Goal: Task Accomplishment & Management: Complete application form

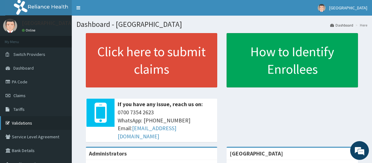
click at [51, 121] on link "Validations" at bounding box center [36, 123] width 72 height 14
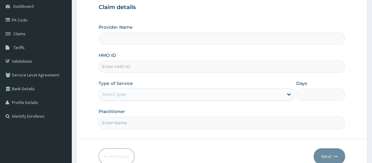
scroll to position [62, 0]
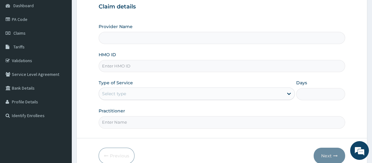
type input "[GEOGRAPHIC_DATA]"
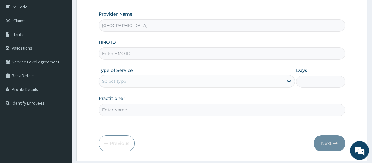
scroll to position [74, 0]
click at [163, 55] on input "HMO ID" at bounding box center [222, 54] width 247 height 12
type input "sfa/14518/a"
click at [187, 84] on div "Select type" at bounding box center [191, 82] width 184 height 10
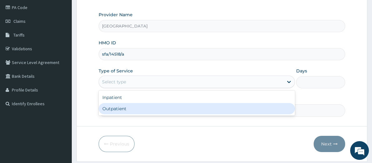
click at [184, 111] on div "Outpatient" at bounding box center [197, 108] width 196 height 11
type input "1"
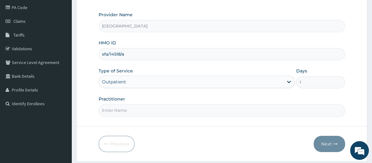
click at [173, 110] on input "Practitioner" at bounding box center [222, 110] width 247 height 12
type input "Dr oderemi"
click at [335, 142] on icon "button" at bounding box center [335, 144] width 4 height 4
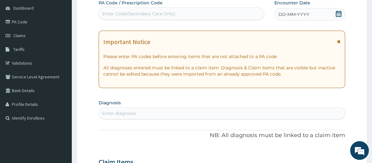
scroll to position [58, 0]
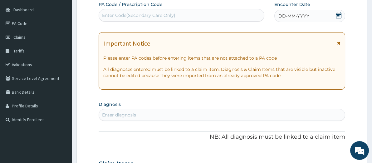
click at [301, 16] on span "DD-MM-YYYY" at bounding box center [293, 16] width 31 height 6
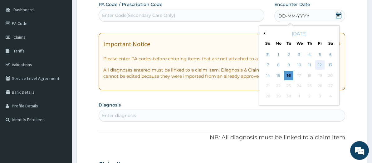
click at [320, 61] on div "12" at bounding box center [319, 64] width 9 height 9
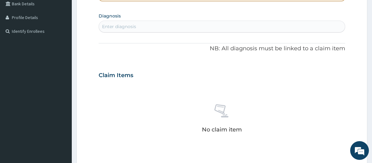
scroll to position [149, 0]
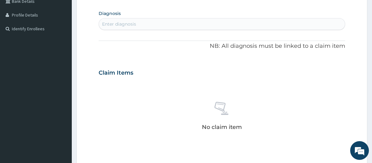
click at [225, 24] on div "Enter diagnosis" at bounding box center [222, 24] width 246 height 10
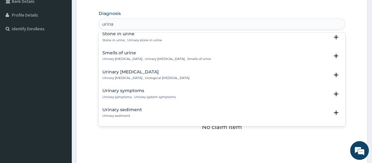
scroll to position [87, 0]
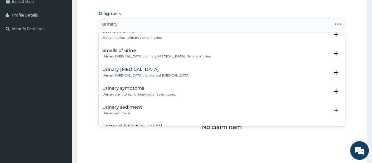
type input "urinary tr"
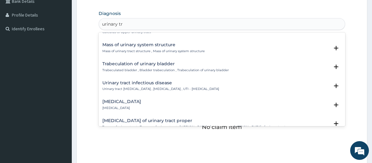
scroll to position [449, 0]
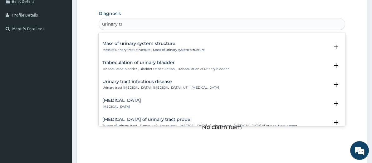
click at [177, 83] on h4 "Urinary tract infectious disease" at bounding box center [160, 81] width 117 height 5
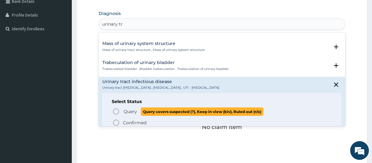
click at [130, 111] on span "Query" at bounding box center [129, 111] width 13 height 6
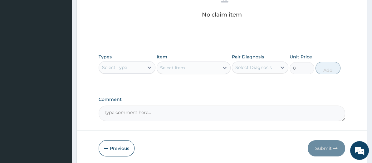
scroll to position [275, 0]
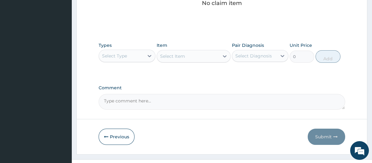
click at [142, 53] on div "Select Type" at bounding box center [121, 56] width 45 height 10
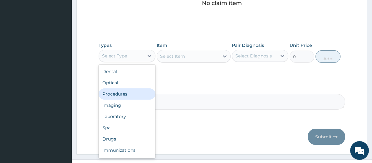
click at [138, 90] on div "Procedures" at bounding box center [127, 93] width 57 height 11
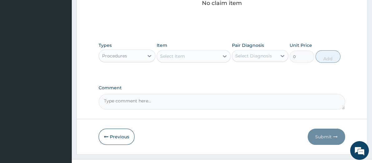
click at [192, 53] on div "Select Item" at bounding box center [188, 56] width 62 height 10
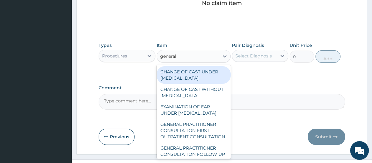
type input "general"
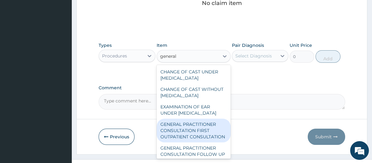
click at [199, 140] on div "GENERAL PRACTITIONER CONSULTATION FIRST OUTPATIENT CONSULTATION" at bounding box center [194, 130] width 74 height 24
type input "3795"
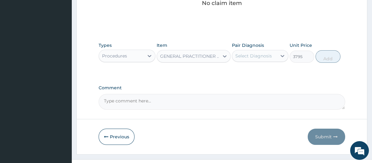
click at [266, 58] on div "Select Diagnosis" at bounding box center [254, 56] width 45 height 10
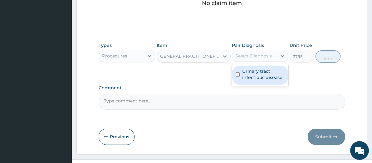
click at [269, 73] on label "Urinary tract infectious disease" at bounding box center [263, 74] width 43 height 12
checkbox input "true"
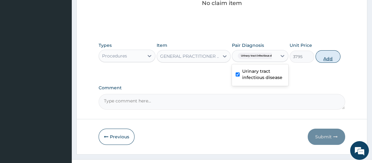
click at [331, 57] on button "Add" at bounding box center [327, 56] width 25 height 12
type input "0"
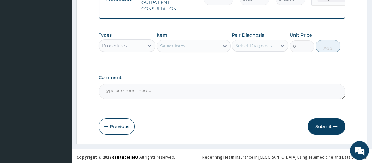
scroll to position [271, 0]
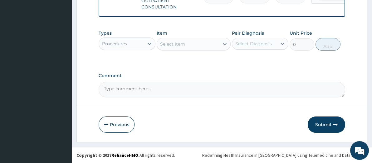
click at [113, 46] on div "Procedures" at bounding box center [114, 44] width 25 height 6
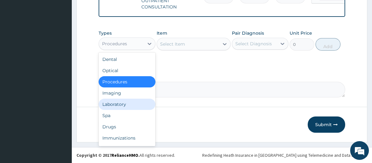
click at [126, 100] on div "Laboratory" at bounding box center [127, 104] width 57 height 11
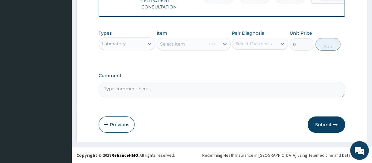
click at [191, 43] on div "Select Item" at bounding box center [194, 44] width 74 height 12
click at [191, 43] on div "Select Item" at bounding box center [188, 44] width 62 height 10
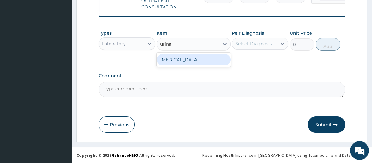
type input "urinal"
click at [203, 61] on div "URINALYSIS" at bounding box center [194, 59] width 74 height 11
type input "1725"
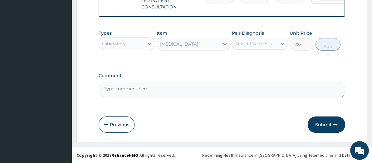
click at [255, 47] on div "Select Diagnosis" at bounding box center [254, 44] width 45 height 10
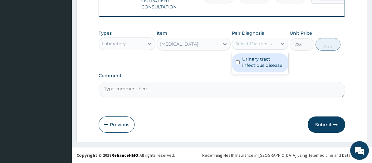
click at [261, 60] on label "Urinary tract infectious disease" at bounding box center [263, 62] width 43 height 12
checkbox input "true"
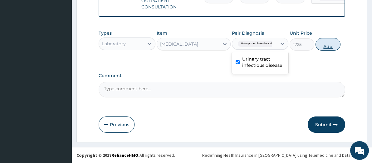
click at [332, 43] on button "Add" at bounding box center [327, 44] width 25 height 12
type input "0"
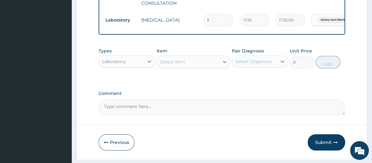
click at [130, 64] on div "Laboratory" at bounding box center [121, 61] width 45 height 10
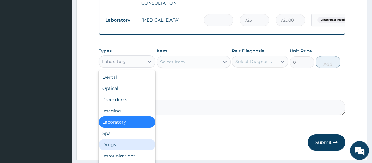
click at [117, 149] on div "Drugs" at bounding box center [127, 144] width 57 height 11
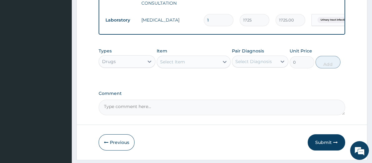
click at [198, 66] on div "Select Item" at bounding box center [188, 62] width 62 height 10
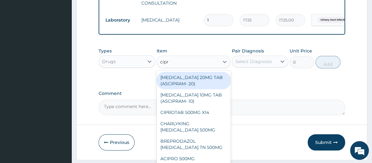
type input "cipro"
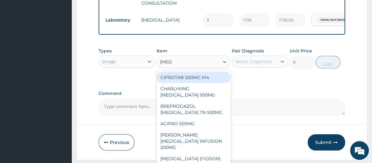
click at [199, 79] on div "CIPROTAB 500MG X14" at bounding box center [194, 77] width 74 height 11
type input "341.55"
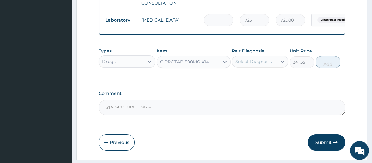
click at [265, 65] on div "Select Diagnosis" at bounding box center [253, 61] width 36 height 6
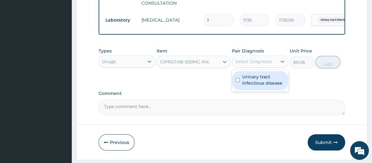
click at [270, 84] on label "Urinary tract infectious disease" at bounding box center [263, 80] width 43 height 12
checkbox input "true"
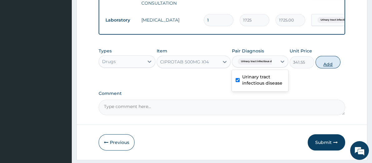
click at [332, 66] on button "Add" at bounding box center [327, 62] width 25 height 12
type input "0"
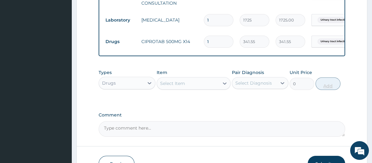
type input "10"
type input "3415.50"
type input "10"
click at [195, 88] on div "Select Item" at bounding box center [188, 83] width 62 height 10
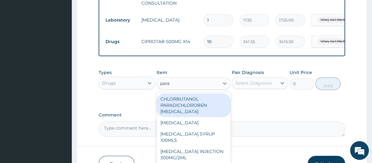
type input "parac"
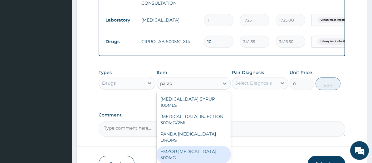
click at [205, 157] on div "EMZOR PARACETAMOL 500MG" at bounding box center [194, 154] width 74 height 17
type input "25.3"
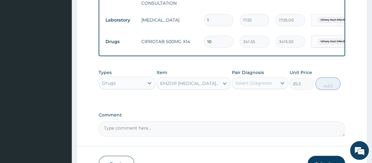
click at [253, 86] on div "Select Diagnosis" at bounding box center [253, 83] width 36 height 6
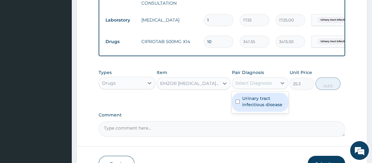
click at [257, 104] on label "Urinary tract infectious disease" at bounding box center [263, 101] width 43 height 12
checkbox input "true"
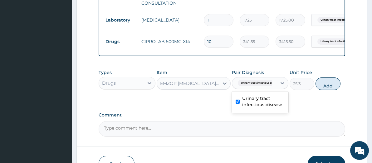
click at [335, 85] on button "Add" at bounding box center [327, 83] width 25 height 12
type input "0"
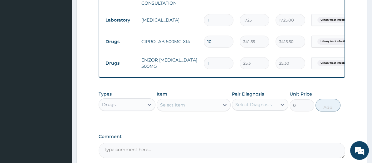
click at [219, 62] on input "1" at bounding box center [219, 63] width 30 height 12
type input "0.00"
type input "2"
type input "50.60"
type input "24"
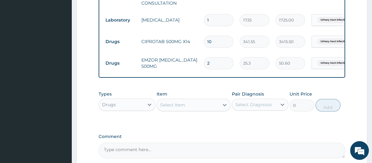
type input "607.20"
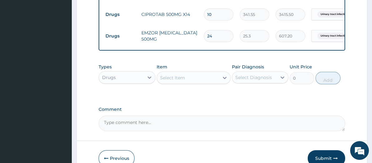
scroll to position [319, 0]
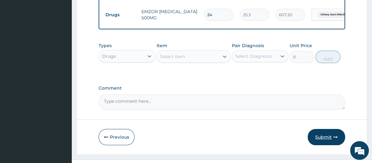
click at [323, 136] on button "Submit" at bounding box center [325, 137] width 37 height 16
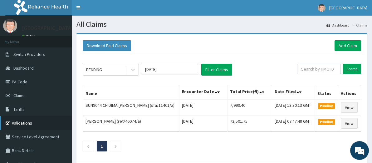
click at [43, 123] on link "Validations" at bounding box center [36, 123] width 72 height 14
click at [351, 45] on link "Add Claim" at bounding box center [347, 45] width 27 height 11
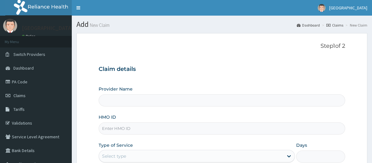
type input "[GEOGRAPHIC_DATA]"
click at [173, 131] on input "HMO ID" at bounding box center [222, 128] width 247 height 12
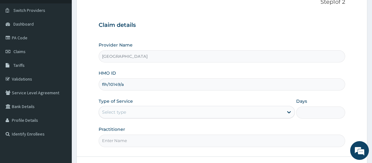
scroll to position [57, 0]
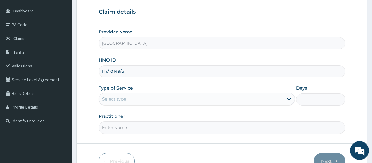
type input "flh/10149/a"
click at [197, 104] on div "Select type" at bounding box center [197, 99] width 196 height 12
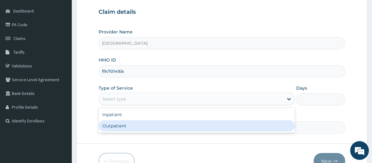
click at [179, 132] on div "Inpatient Outpatient" at bounding box center [197, 120] width 196 height 25
click at [174, 127] on div "Outpatient" at bounding box center [197, 125] width 196 height 11
type input "1"
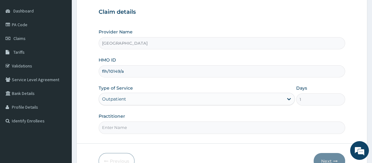
click at [169, 126] on input "Practitioner" at bounding box center [222, 127] width 247 height 12
type input "[PERSON_NAME]"
click at [332, 157] on button "Next" at bounding box center [328, 161] width 31 height 16
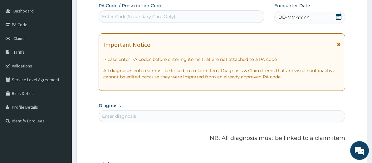
click at [327, 17] on div "DD-MM-YYYY" at bounding box center [309, 17] width 71 height 12
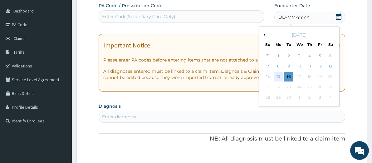
click at [279, 75] on div "15" at bounding box center [277, 76] width 9 height 9
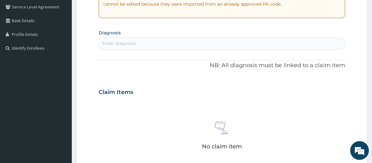
scroll to position [129, 0]
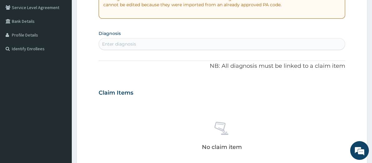
click at [274, 41] on div "Enter diagnosis" at bounding box center [222, 44] width 246 height 10
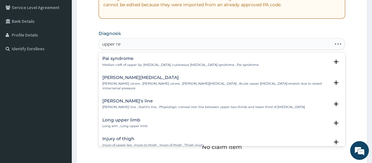
type input "upper res"
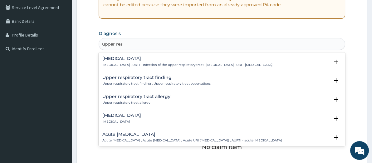
click at [272, 63] on p "Upper respiratory infection , URTI - Infection of the upper respiratory tract ,…" at bounding box center [187, 65] width 170 height 4
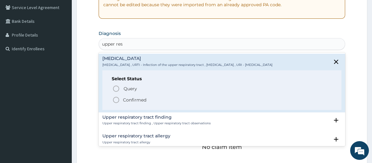
click at [129, 98] on p "Confirmed" at bounding box center [134, 100] width 23 height 6
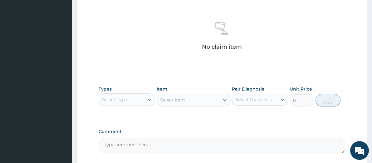
scroll to position [255, 0]
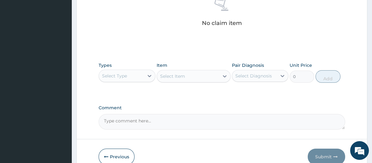
click at [137, 79] on div "Select Type" at bounding box center [121, 76] width 45 height 10
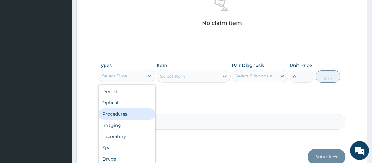
click at [134, 113] on div "Procedures" at bounding box center [127, 113] width 57 height 11
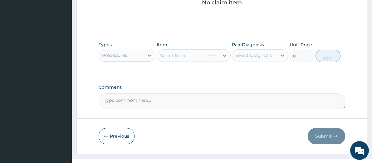
scroll to position [278, 0]
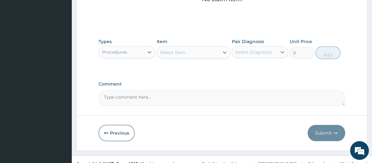
click at [199, 49] on div "Select Item" at bounding box center [188, 52] width 62 height 10
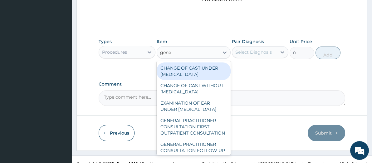
type input "gener"
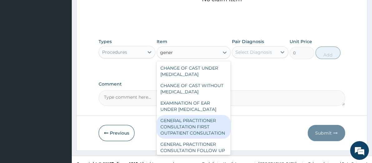
click at [187, 136] on div "GENERAL PRACTITIONER CONSULTATION FIRST OUTPATIENT CONSULTATION" at bounding box center [194, 127] width 74 height 24
type input "3795"
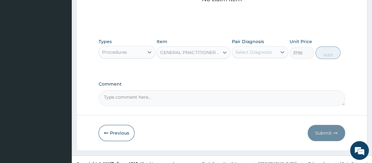
click at [269, 51] on div "Select Diagnosis" at bounding box center [253, 52] width 36 height 6
click at [265, 68] on label "Upper respiratory infection" at bounding box center [261, 67] width 39 height 6
checkbox input "true"
click at [323, 54] on button "Add" at bounding box center [327, 52] width 25 height 12
type input "0"
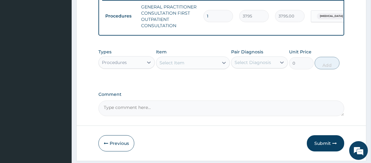
scroll to position [247, 0]
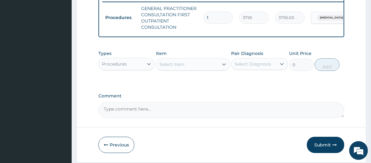
click at [123, 66] on div "Procedures" at bounding box center [114, 64] width 25 height 6
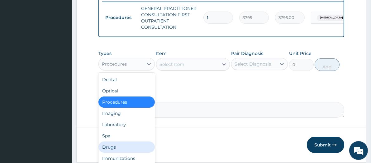
click at [126, 150] on div "Drugs" at bounding box center [127, 146] width 57 height 11
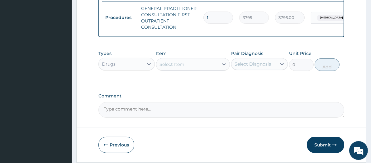
click at [181, 67] on div "Select Item" at bounding box center [172, 64] width 25 height 6
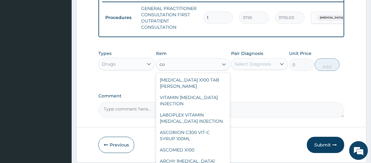
type input "c"
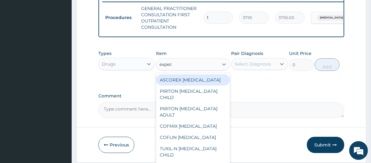
type input "expect"
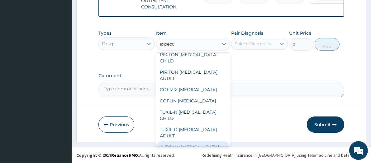
scroll to position [16, 0]
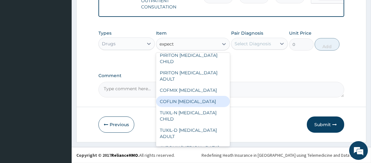
click at [205, 101] on div "COFLIN EXPECTORANT" at bounding box center [193, 101] width 74 height 11
type input "1265"
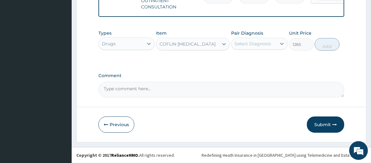
click at [257, 45] on div "Select Diagnosis" at bounding box center [253, 44] width 36 height 6
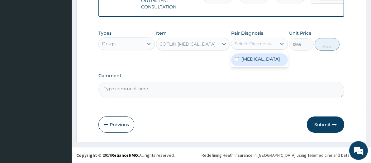
click at [261, 61] on label "Upper respiratory infection" at bounding box center [261, 59] width 39 height 6
checkbox input "true"
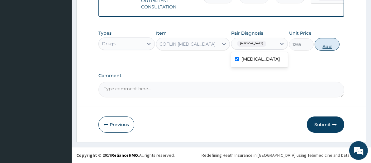
click at [326, 46] on button "Add" at bounding box center [327, 44] width 25 height 12
type input "0"
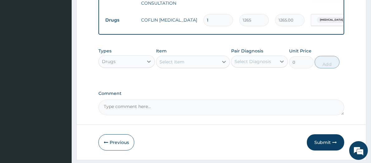
click at [191, 66] on div "Select Item" at bounding box center [188, 62] width 62 height 10
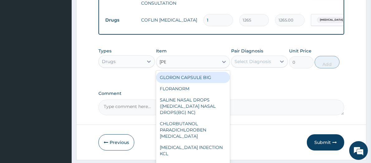
type input "lorat"
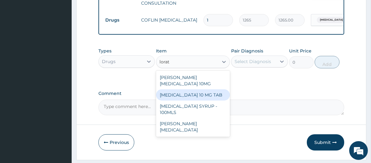
click at [194, 90] on div "LORATADINE 10 MG TAB" at bounding box center [193, 94] width 74 height 11
type input "63.25"
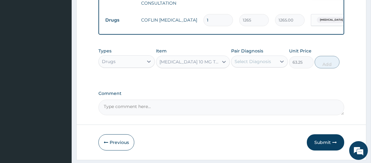
click at [261, 62] on div "Select Diagnosis" at bounding box center [253, 61] width 36 height 6
click at [265, 80] on label "Upper respiratory infection" at bounding box center [261, 77] width 39 height 6
checkbox input "true"
click at [329, 68] on button "Add" at bounding box center [327, 62] width 25 height 12
type input "0"
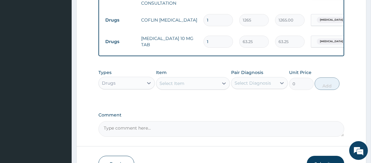
type input "0.00"
type input "5"
type input "316.25"
type input "5"
click at [200, 88] on div "Select Item" at bounding box center [188, 83] width 62 height 10
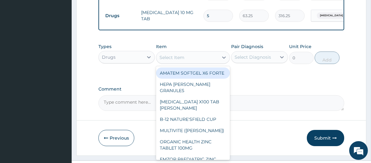
scroll to position [298, 0]
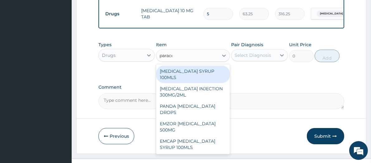
type input "paracet"
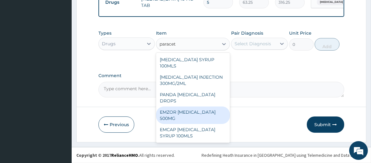
click at [202, 113] on div "EMZOR PARACETAMOL 500MG" at bounding box center [193, 114] width 74 height 17
type input "25.3"
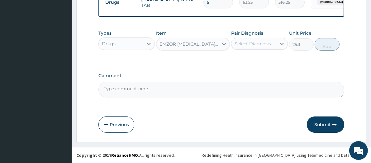
click at [254, 42] on div "Select Diagnosis" at bounding box center [253, 44] width 36 height 6
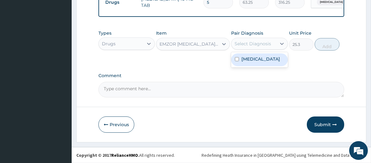
click at [261, 62] on label "Upper respiratory infection" at bounding box center [261, 59] width 39 height 6
checkbox input "true"
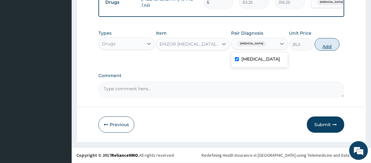
click at [327, 43] on button "Add" at bounding box center [327, 44] width 25 height 12
type input "0"
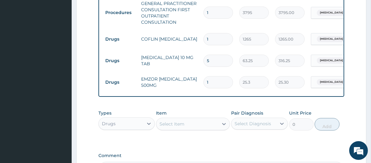
scroll to position [249, 0]
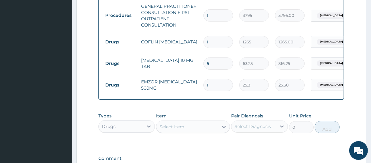
type input "16"
type input "404.80"
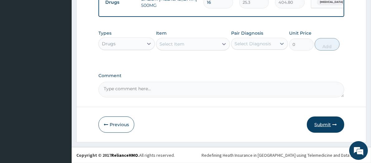
type input "16"
click at [328, 128] on button "Submit" at bounding box center [325, 124] width 37 height 16
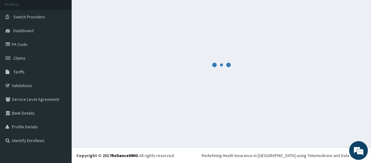
scroll to position [336, 0]
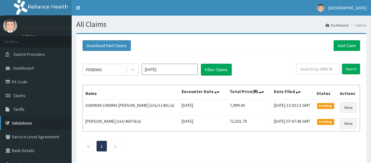
click at [48, 122] on link "Validations" at bounding box center [36, 123] width 72 height 14
